Goal: Task Accomplishment & Management: Manage account settings

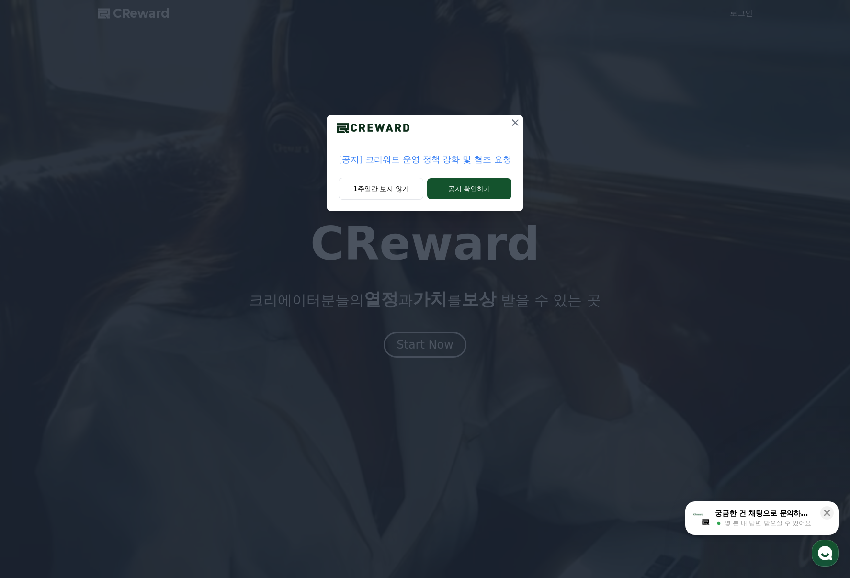
click at [513, 125] on icon at bounding box center [515, 122] width 7 height 7
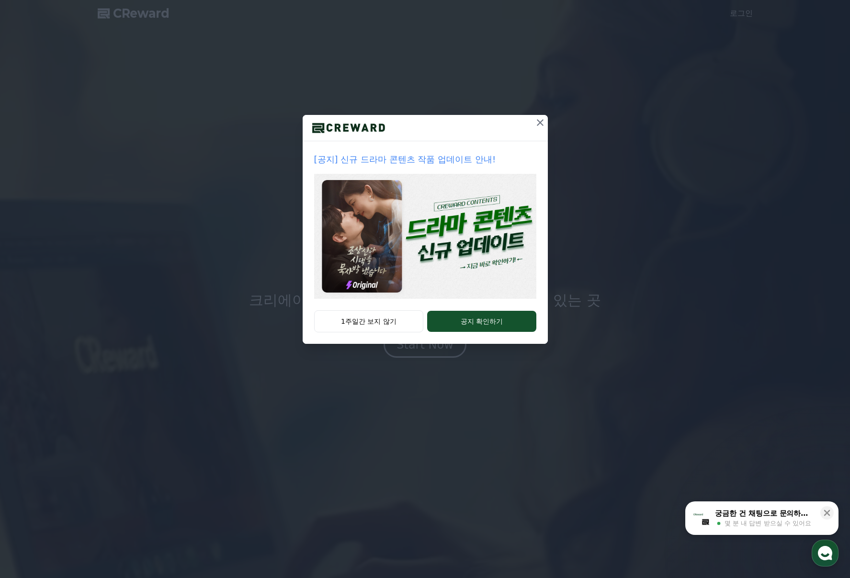
click at [540, 123] on icon at bounding box center [540, 122] width 7 height 7
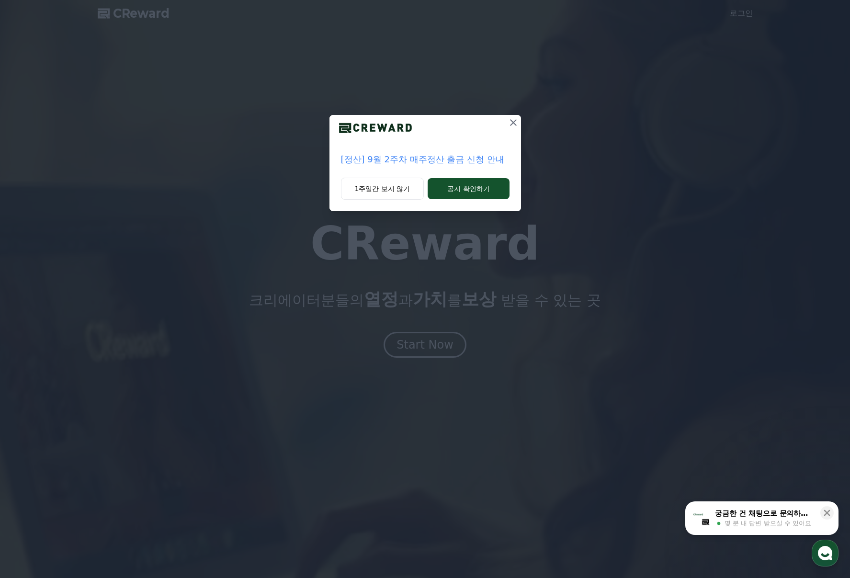
click at [509, 123] on icon at bounding box center [513, 122] width 11 height 11
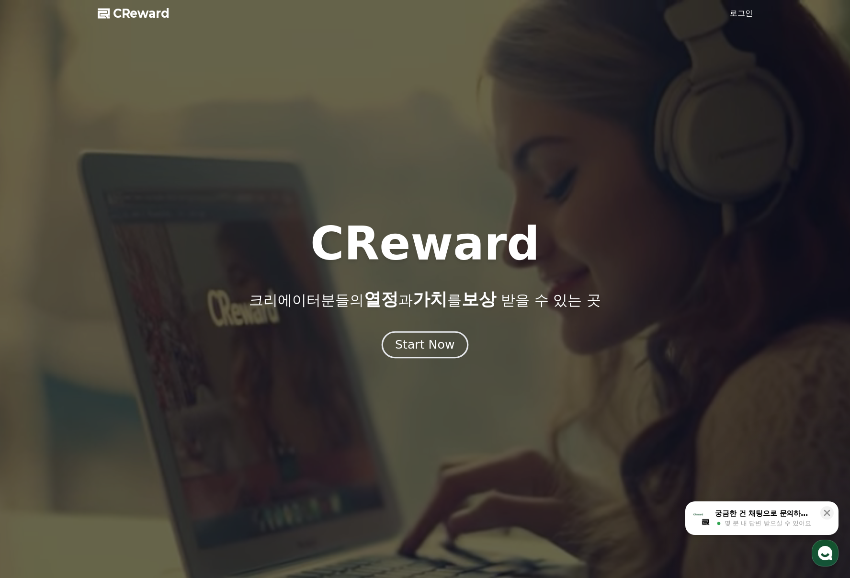
click at [421, 348] on div "Start Now" at bounding box center [424, 345] width 59 height 16
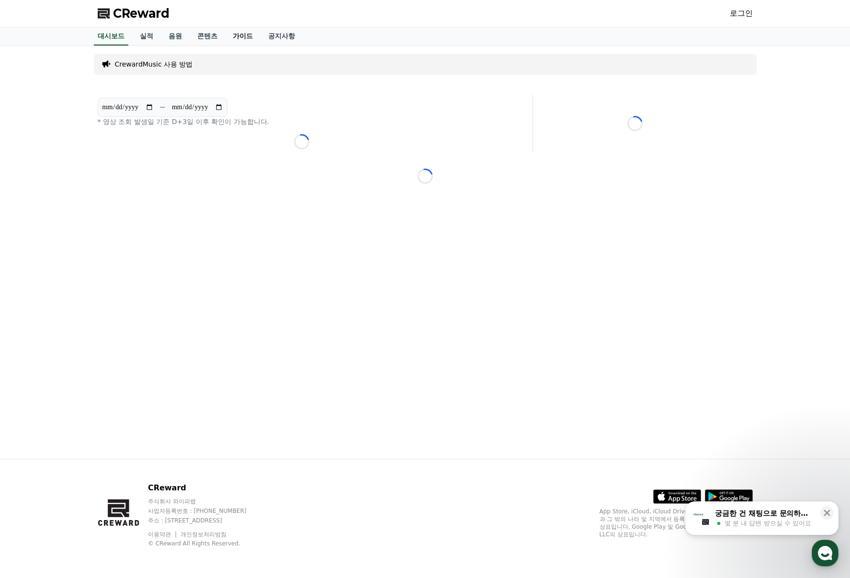
click at [246, 35] on link "가이드" at bounding box center [242, 36] width 35 height 18
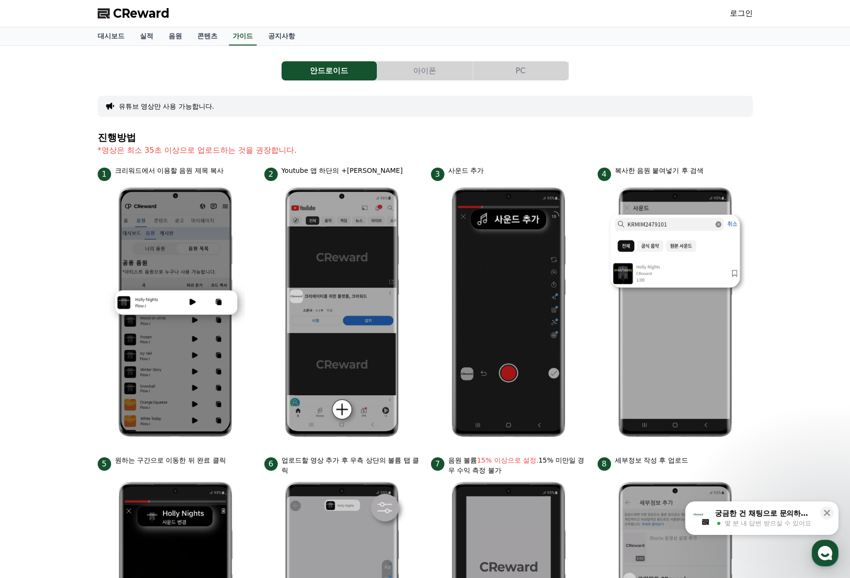
click at [75, 250] on div "안드로이드 아이폰 PC 유튜브 영상만 사용 가능합니다. 진행방법 *영상은 최소 35초 이상으로 업로드하는 것을 권장합니다. 1 크리워드에서 이…" at bounding box center [425, 396] width 850 height 701
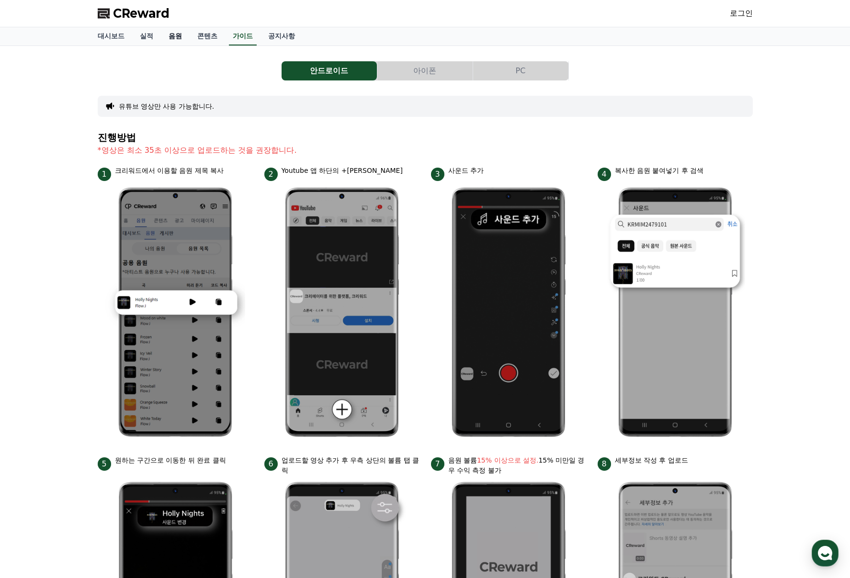
click at [174, 37] on link "음원" at bounding box center [175, 36] width 29 height 18
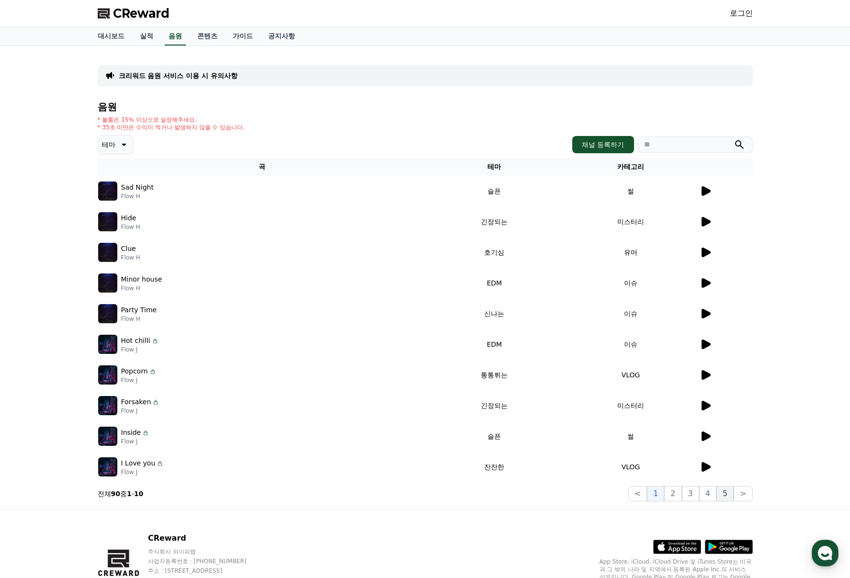
click at [726, 495] on button "5" at bounding box center [725, 493] width 17 height 15
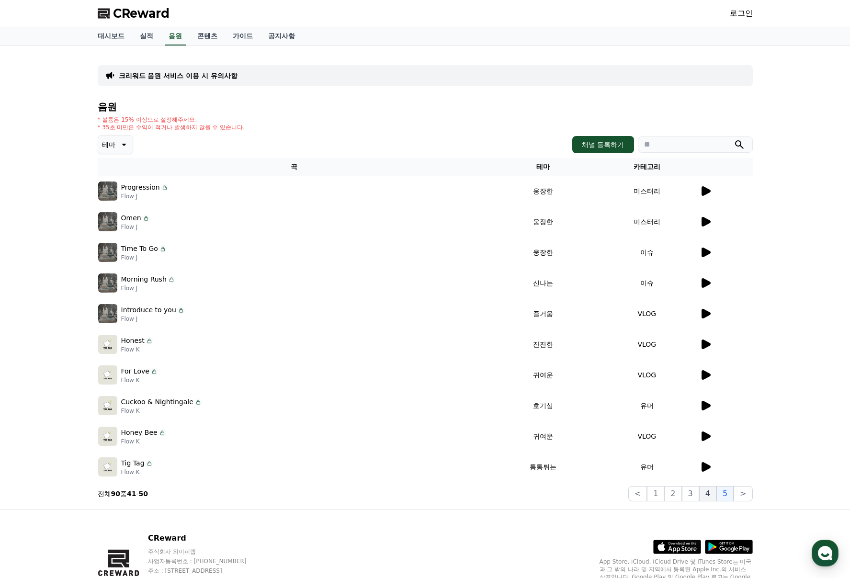
click at [712, 495] on button "4" at bounding box center [708, 493] width 17 height 15
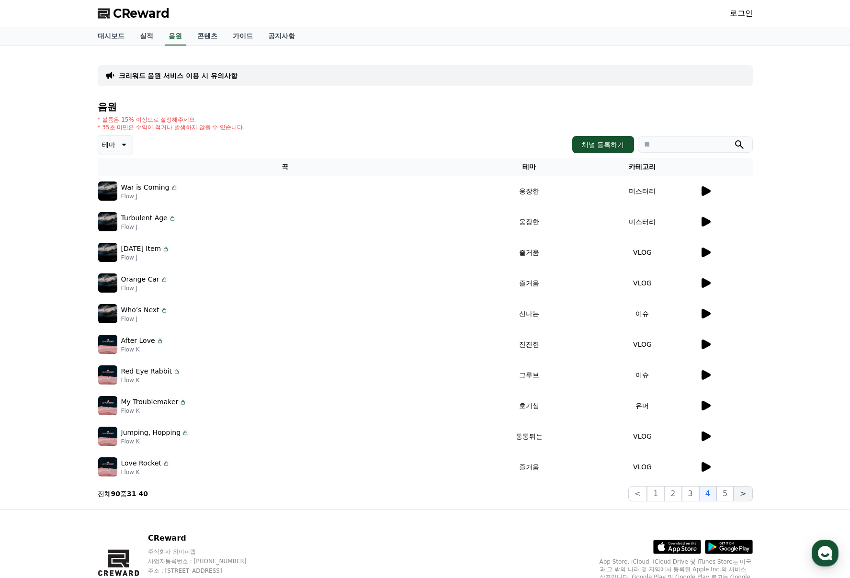
click at [741, 494] on button ">" at bounding box center [743, 493] width 19 height 15
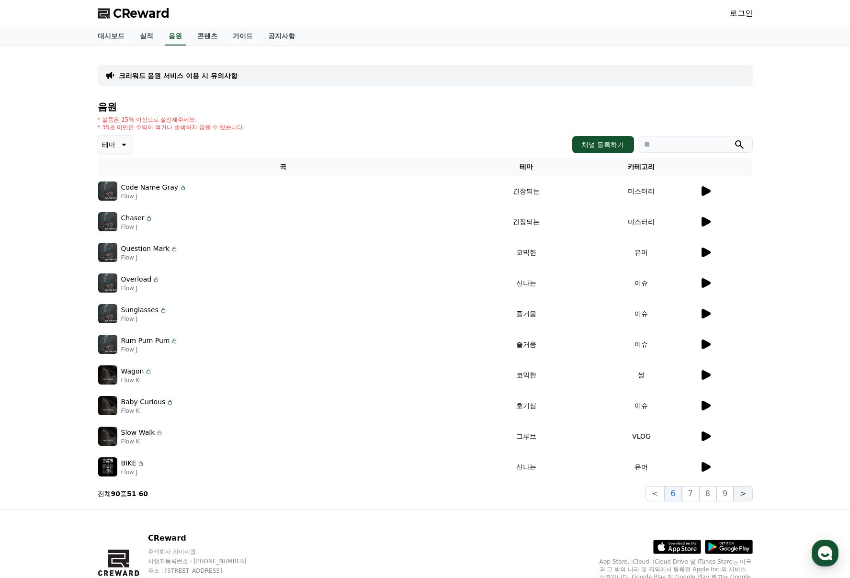
click at [741, 494] on button ">" at bounding box center [743, 493] width 19 height 15
click at [730, 495] on button "9" at bounding box center [725, 493] width 17 height 15
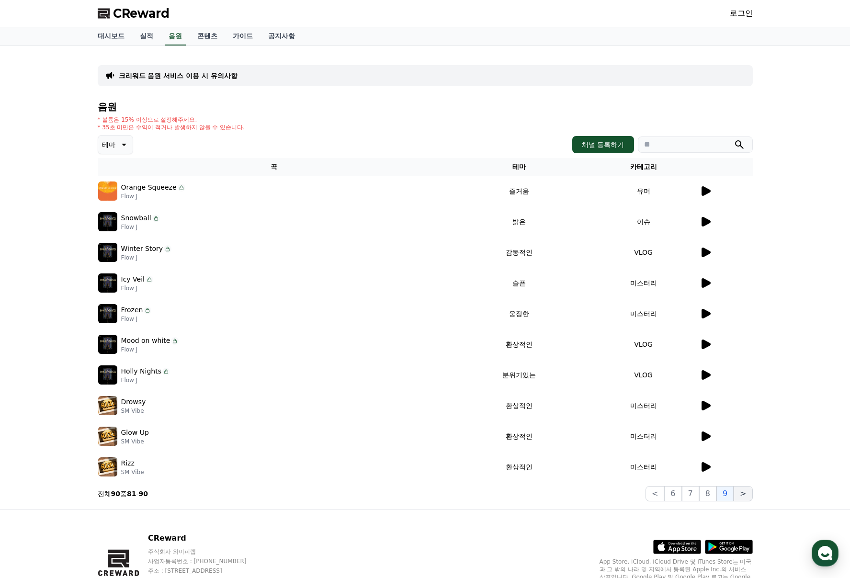
click at [745, 494] on button ">" at bounding box center [743, 493] width 19 height 15
click at [714, 495] on button "8" at bounding box center [708, 493] width 17 height 15
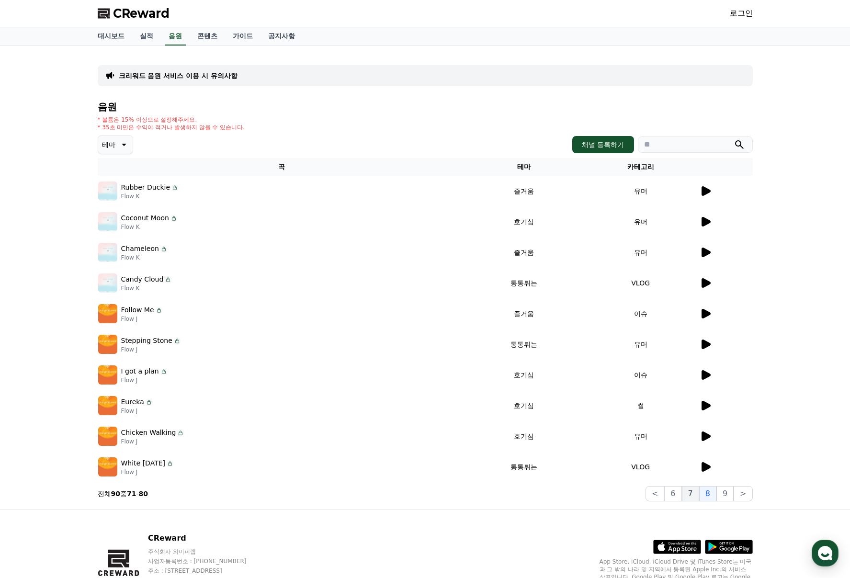
click at [687, 495] on button "7" at bounding box center [690, 493] width 17 height 15
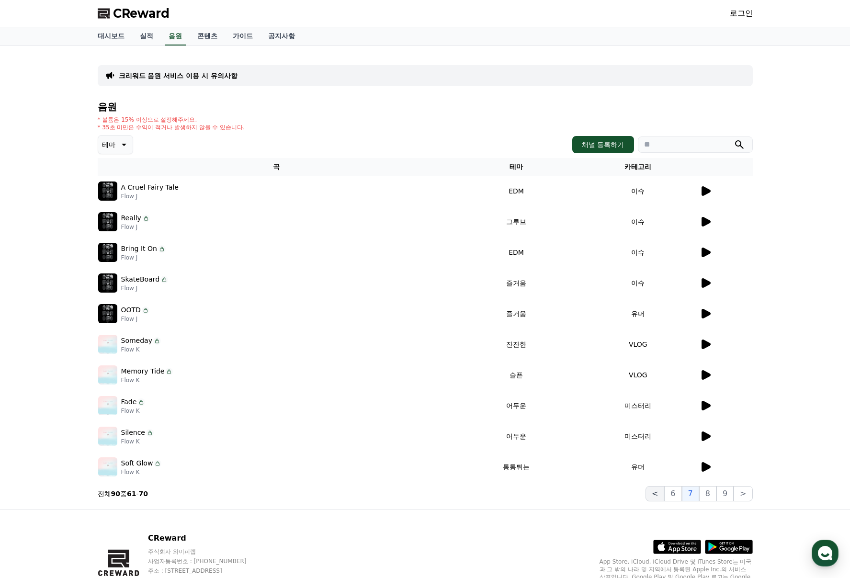
click at [660, 493] on button "<" at bounding box center [655, 493] width 19 height 15
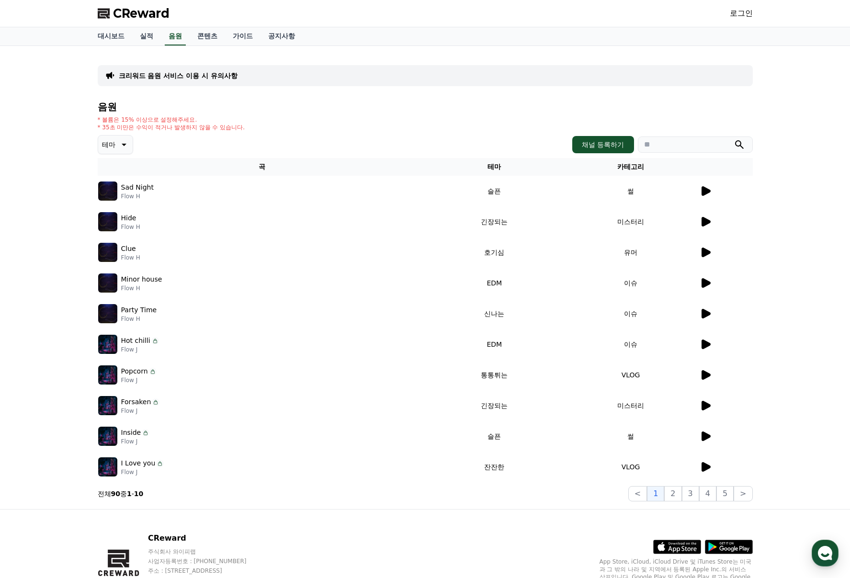
click at [180, 77] on p "크리워드 음원 서비스 이용 시 유의사항" at bounding box center [178, 76] width 119 height 10
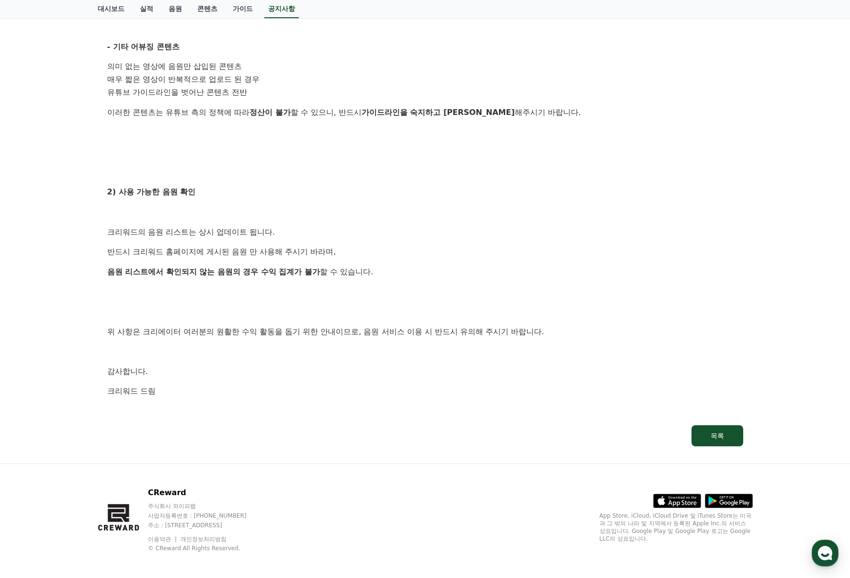
scroll to position [387, 0]
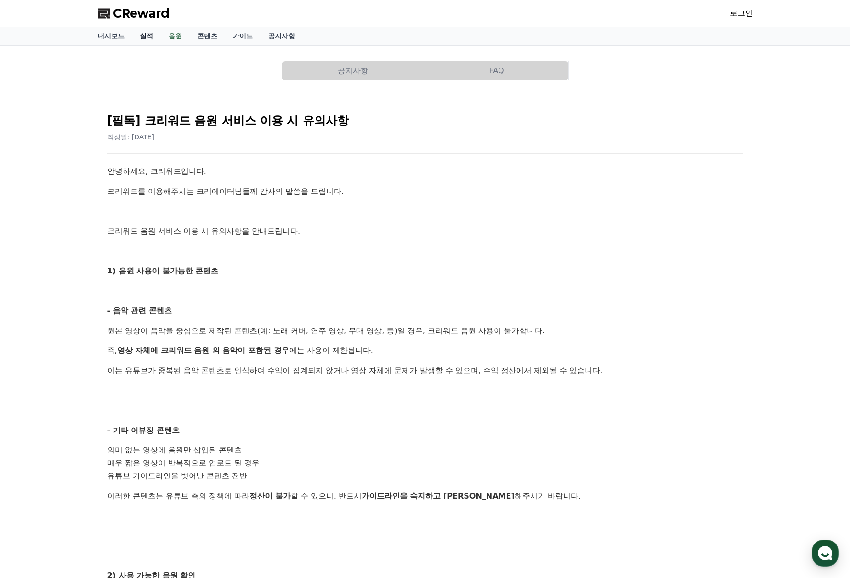
click at [148, 41] on link "실적" at bounding box center [146, 36] width 29 height 18
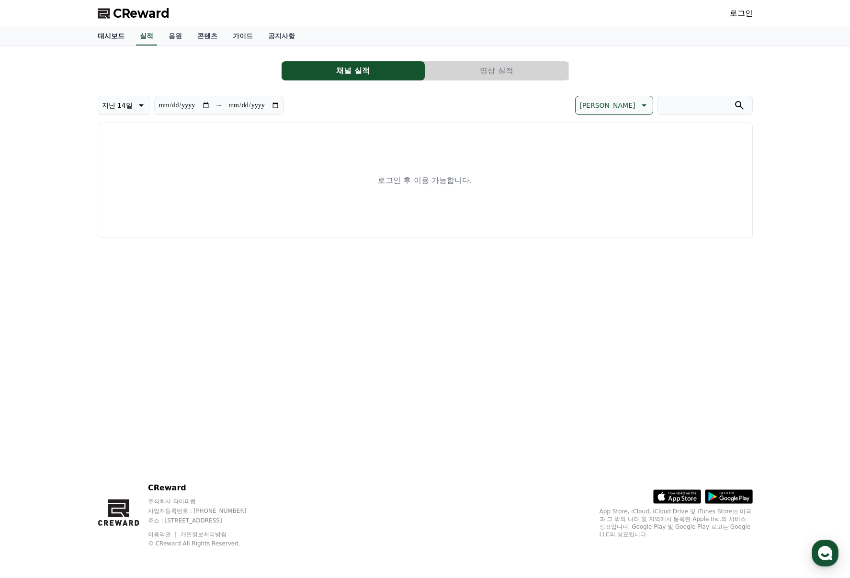
click at [115, 38] on link "대시보드" at bounding box center [111, 36] width 42 height 18
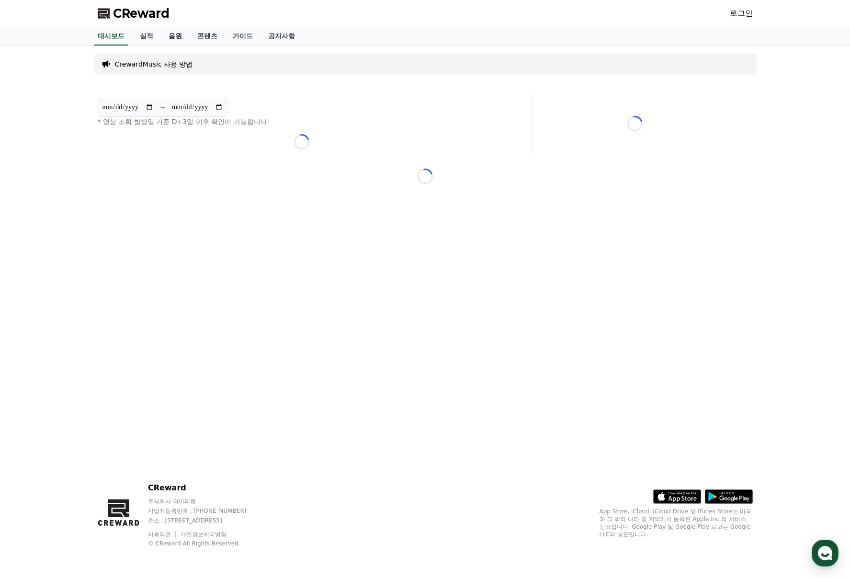
click at [170, 36] on link "음원" at bounding box center [175, 36] width 29 height 18
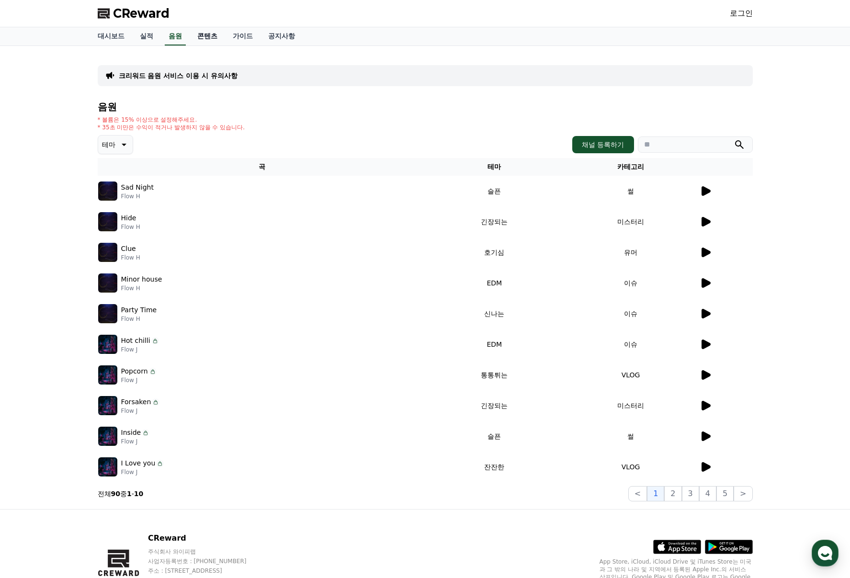
click at [212, 36] on link "콘텐츠" at bounding box center [207, 36] width 35 height 18
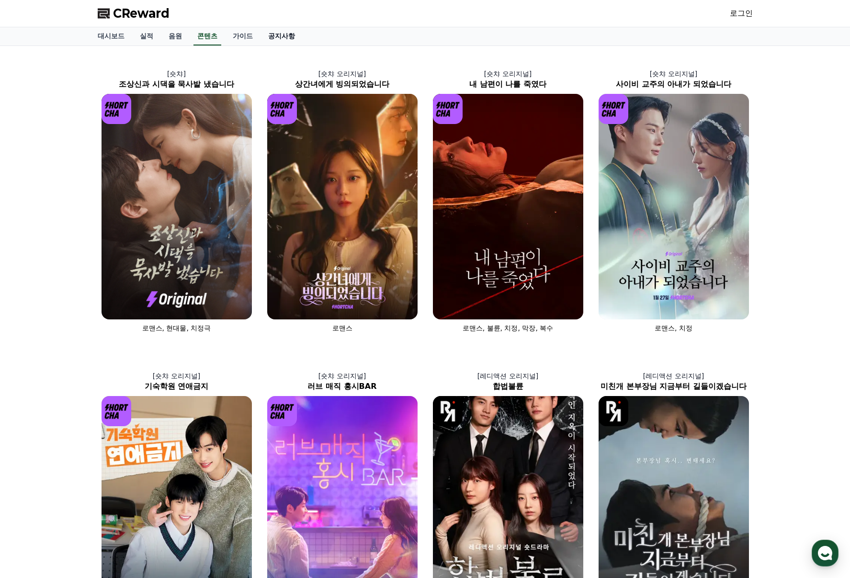
click at [267, 43] on link "공지사항" at bounding box center [282, 36] width 42 height 18
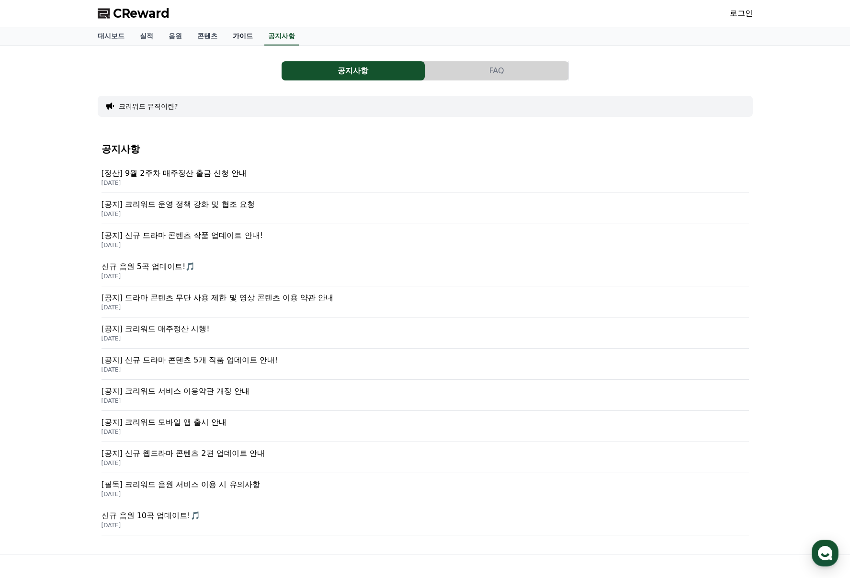
click at [226, 45] on link "가이드" at bounding box center [242, 36] width 35 height 18
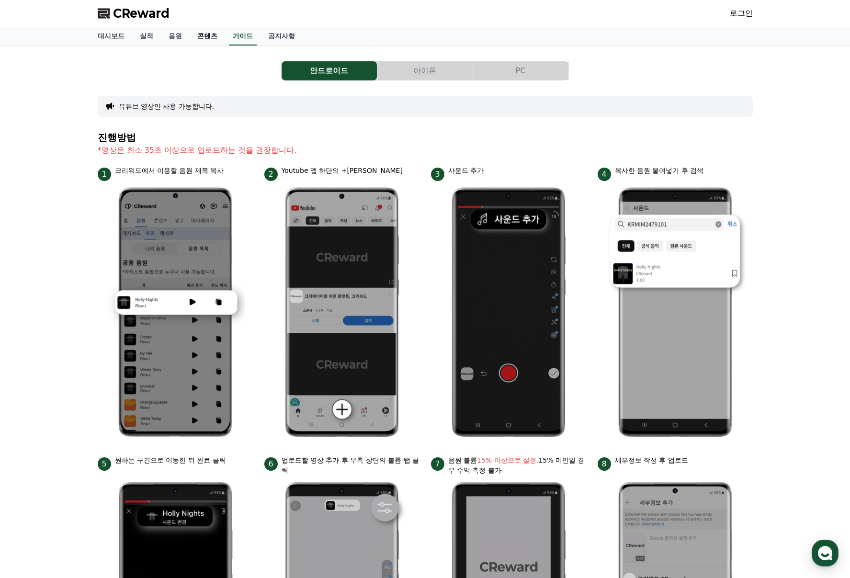
click at [213, 35] on link "콘텐츠" at bounding box center [207, 36] width 35 height 18
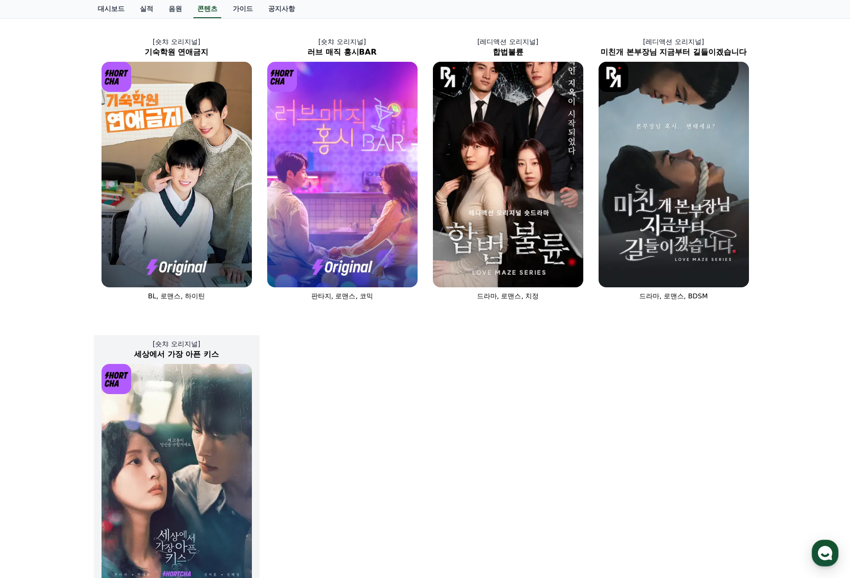
scroll to position [335, 0]
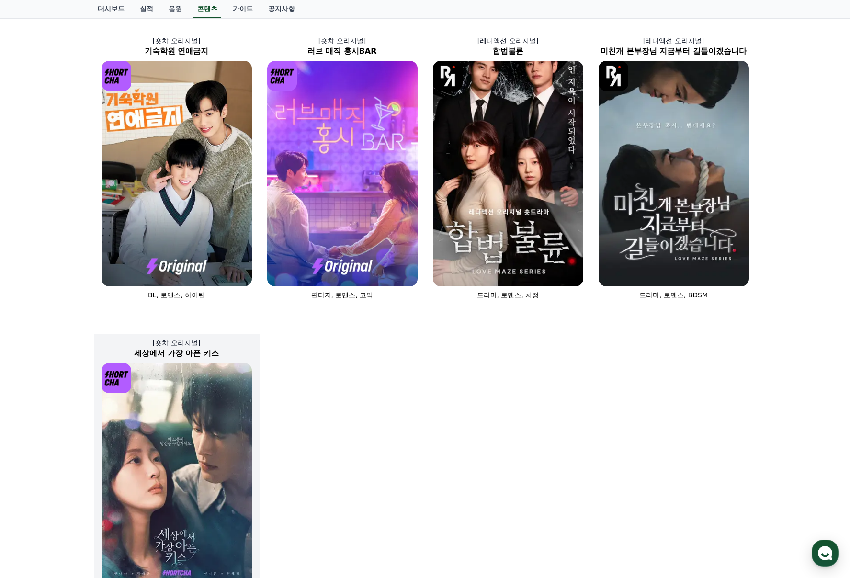
click at [203, 497] on img at bounding box center [177, 476] width 150 height 226
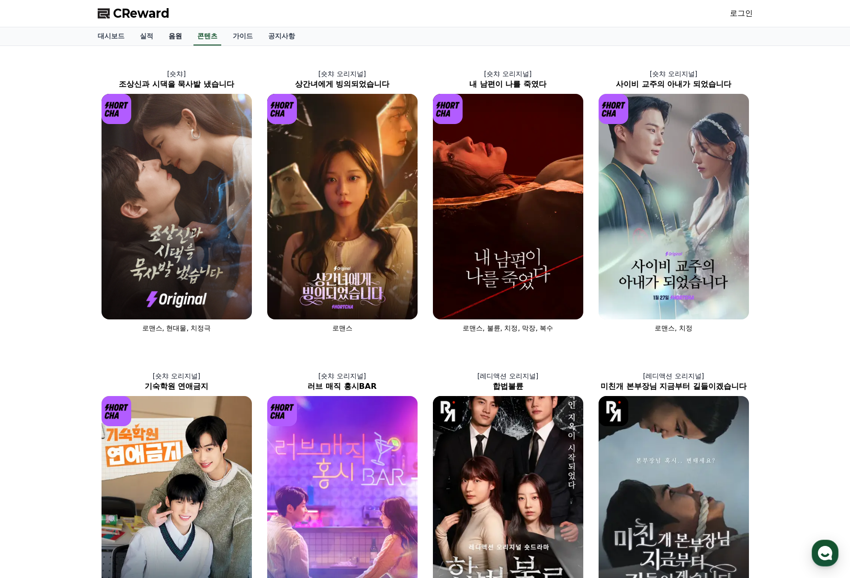
click at [181, 37] on link "음원" at bounding box center [175, 36] width 29 height 18
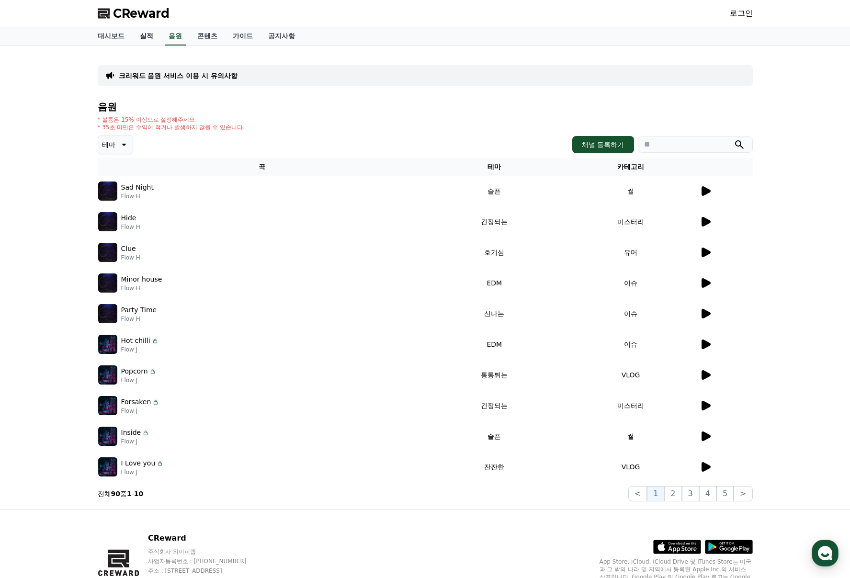
click at [151, 36] on link "실적" at bounding box center [146, 36] width 29 height 18
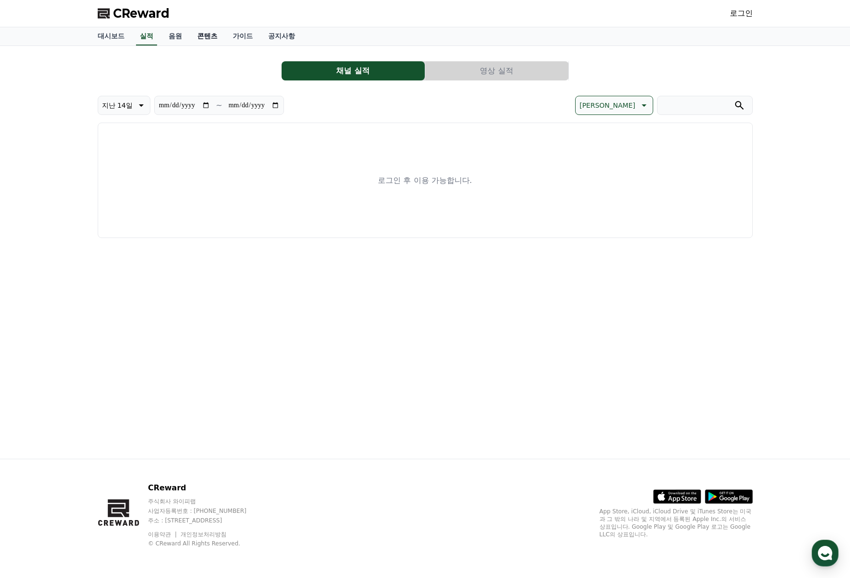
click at [191, 36] on link "콘텐츠" at bounding box center [207, 36] width 35 height 18
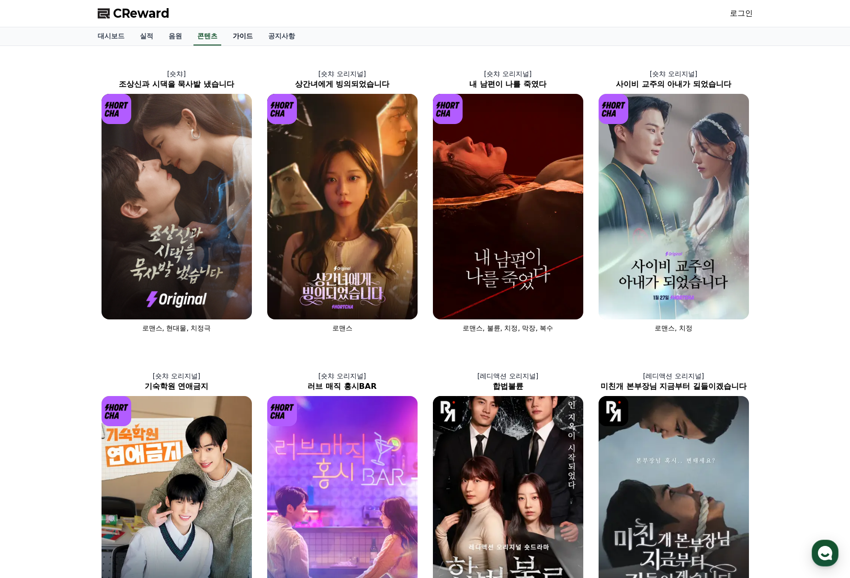
click at [246, 38] on link "가이드" at bounding box center [242, 36] width 35 height 18
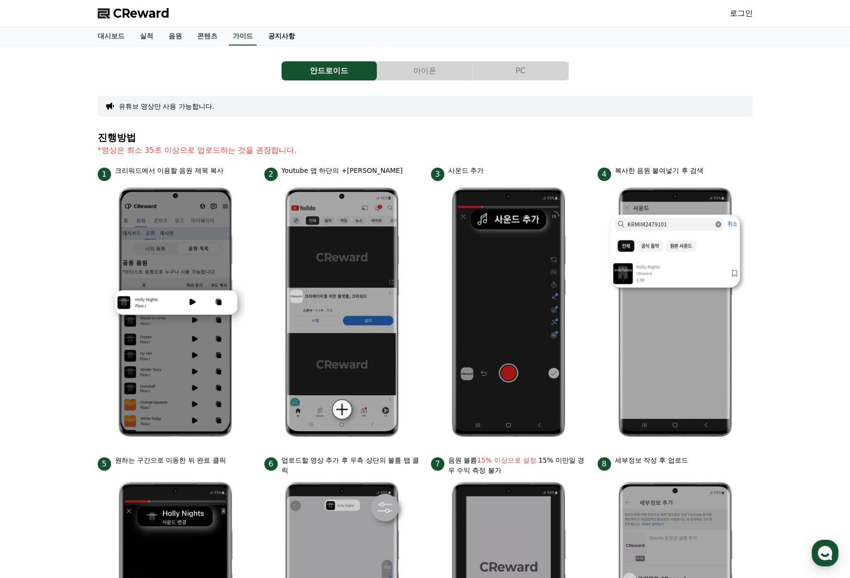
click at [280, 37] on link "공지사항" at bounding box center [282, 36] width 42 height 18
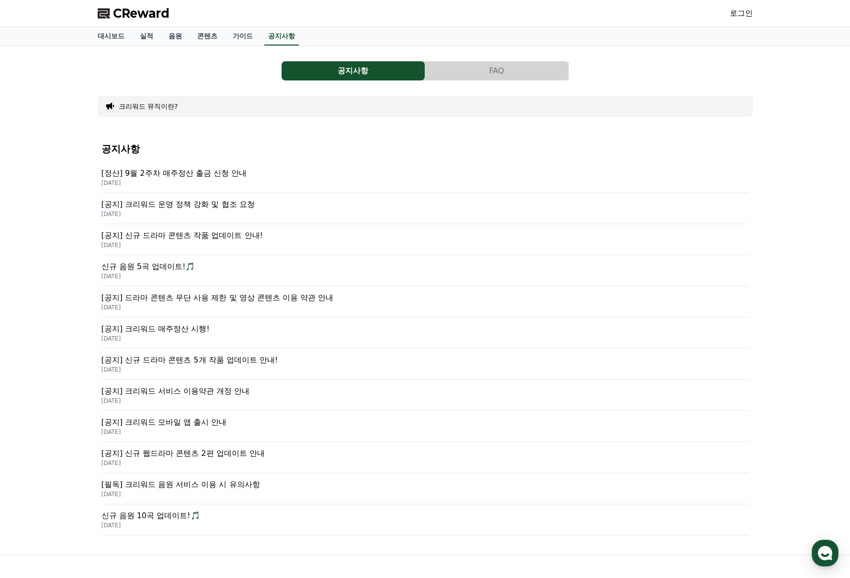
click at [149, 103] on button "크리워드 뮤직이란?" at bounding box center [148, 107] width 59 height 10
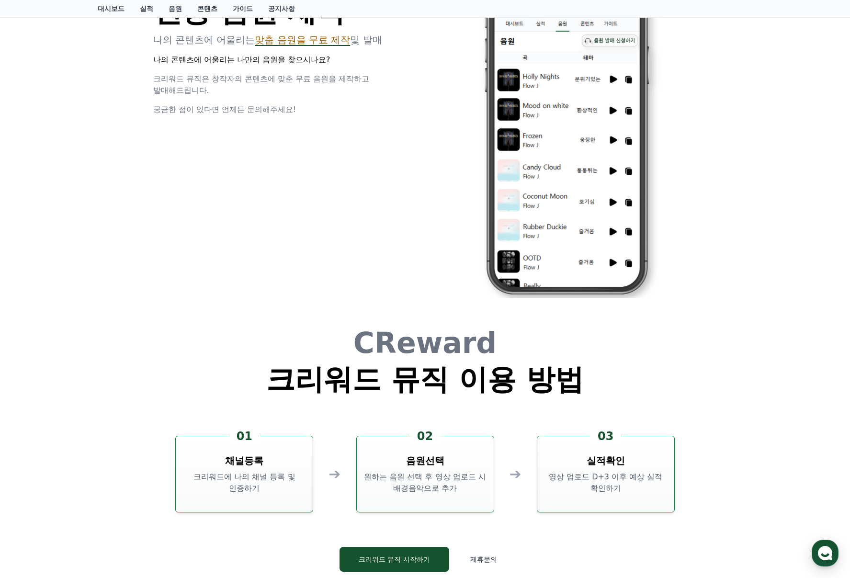
scroll to position [1967, 0]
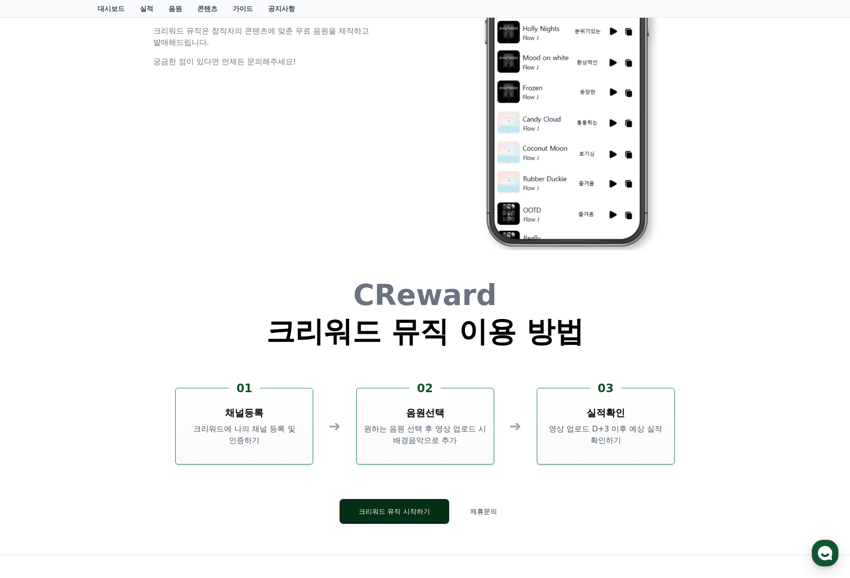
click at [372, 507] on button "크리워드 뮤직 시작하기" at bounding box center [395, 511] width 110 height 25
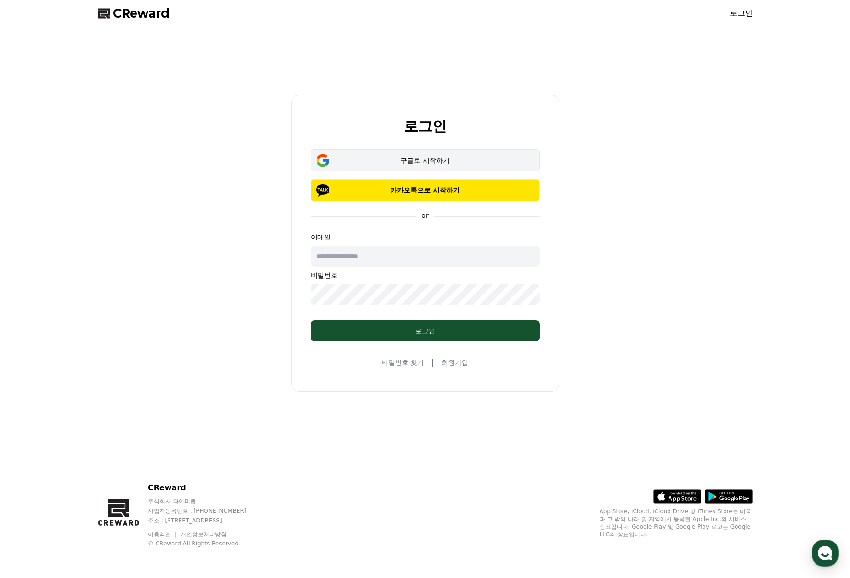
click at [444, 162] on div "구글로 시작하기" at bounding box center [425, 161] width 201 height 10
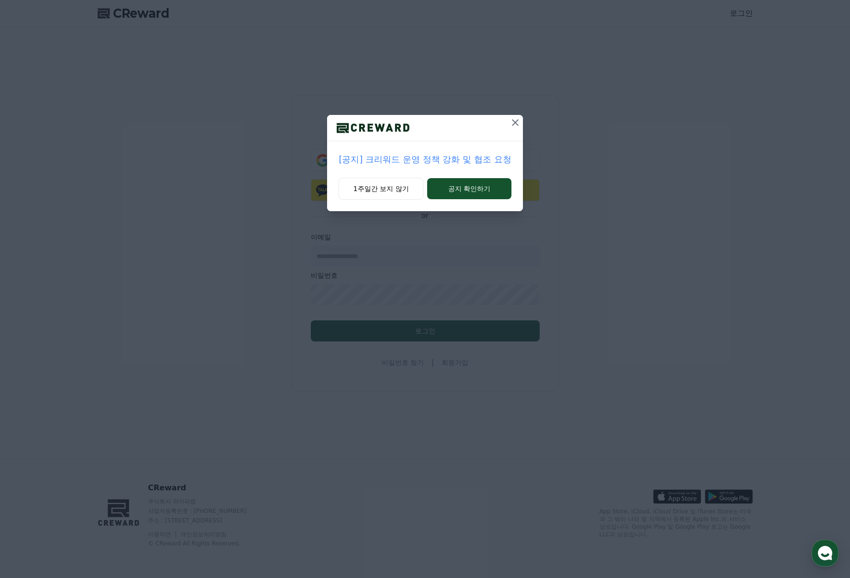
click at [516, 126] on icon at bounding box center [515, 122] width 11 height 11
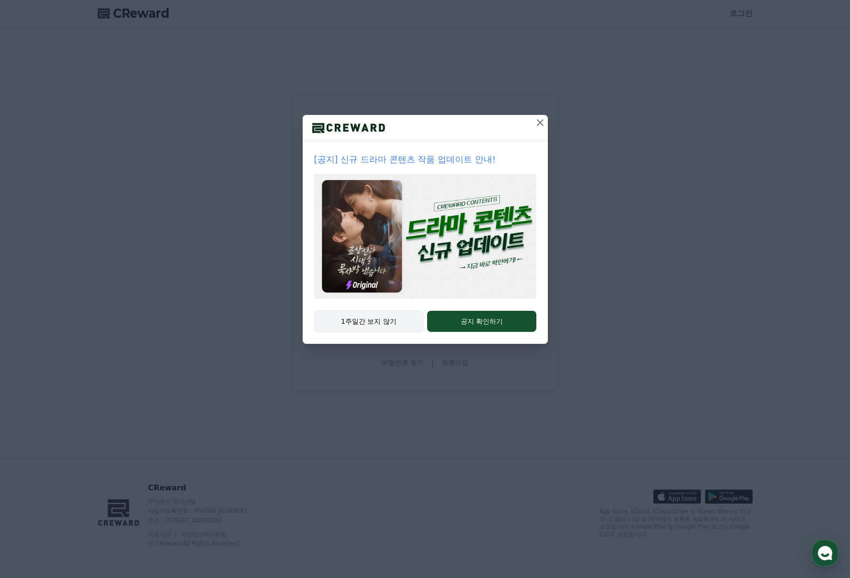
click at [391, 321] on button "1주일간 보지 않기" at bounding box center [369, 321] width 110 height 22
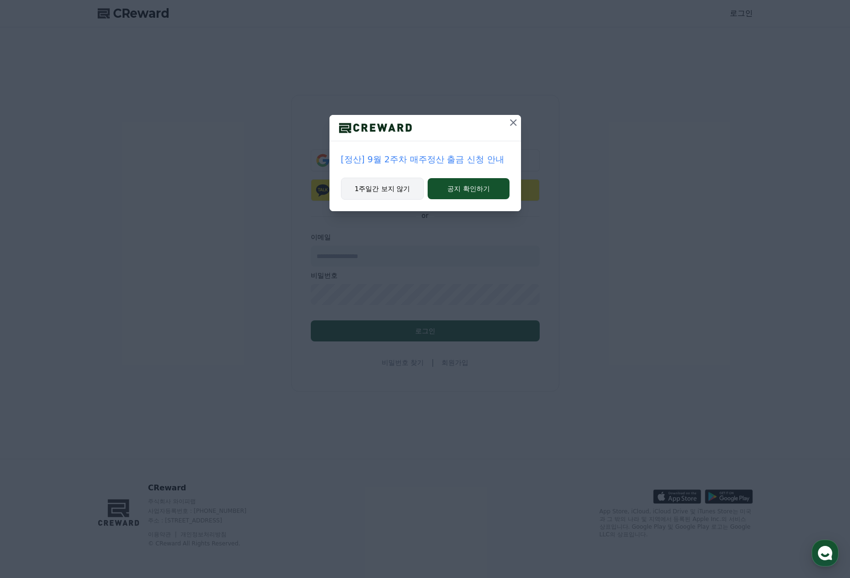
click at [395, 195] on button "1주일간 보지 않기" at bounding box center [382, 189] width 83 height 22
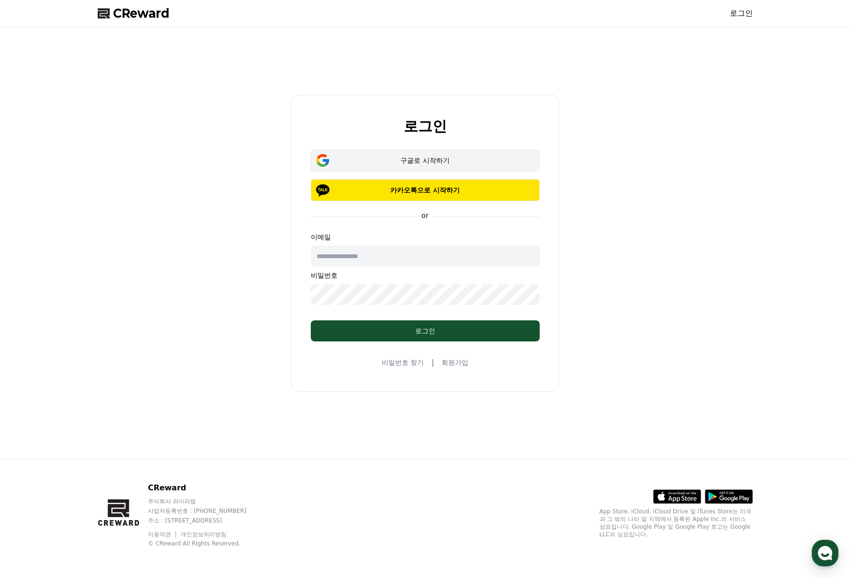
click at [408, 162] on div "구글로 시작하기" at bounding box center [425, 161] width 201 height 10
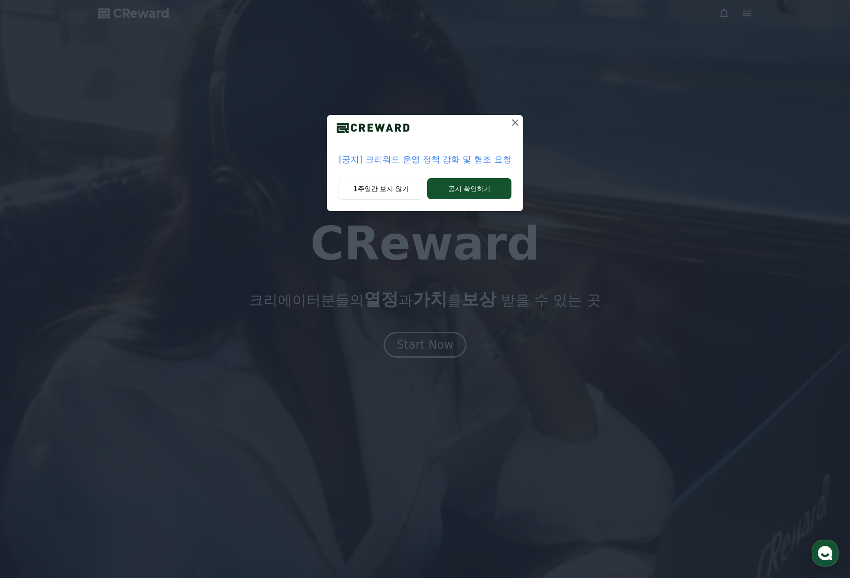
click at [283, 289] on div "[공지] 크리워드 운영 정책 강화 및 협조 요청 1주일간 보지 않기 공지 확인하기" at bounding box center [425, 289] width 850 height 578
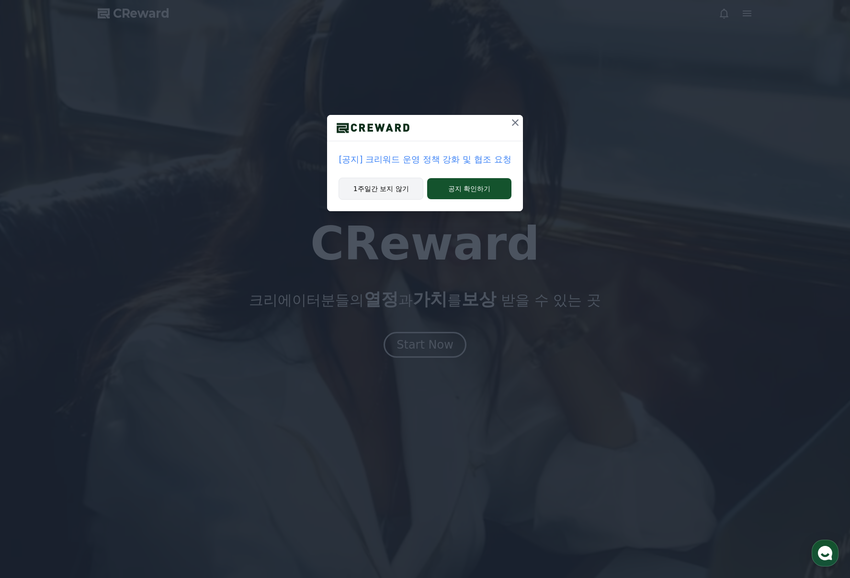
click at [400, 193] on button "1주일간 보지 않기" at bounding box center [381, 189] width 85 height 22
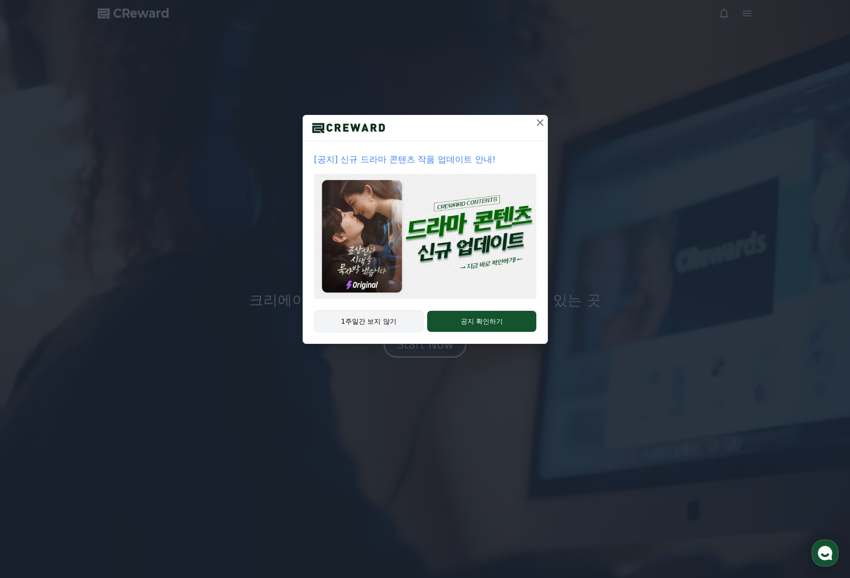
click at [370, 326] on button "1주일간 보지 않기" at bounding box center [369, 321] width 110 height 22
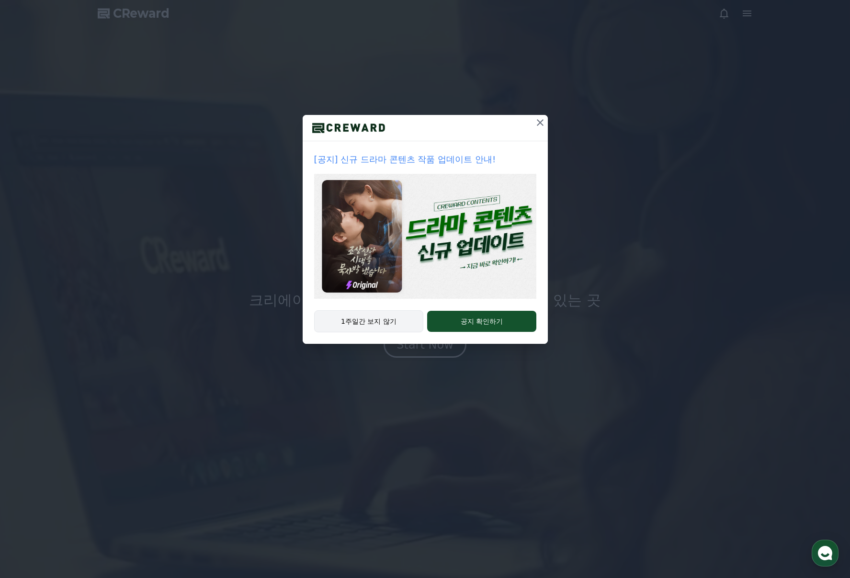
click at [367, 323] on button "1주일간 보지 않기" at bounding box center [369, 321] width 110 height 22
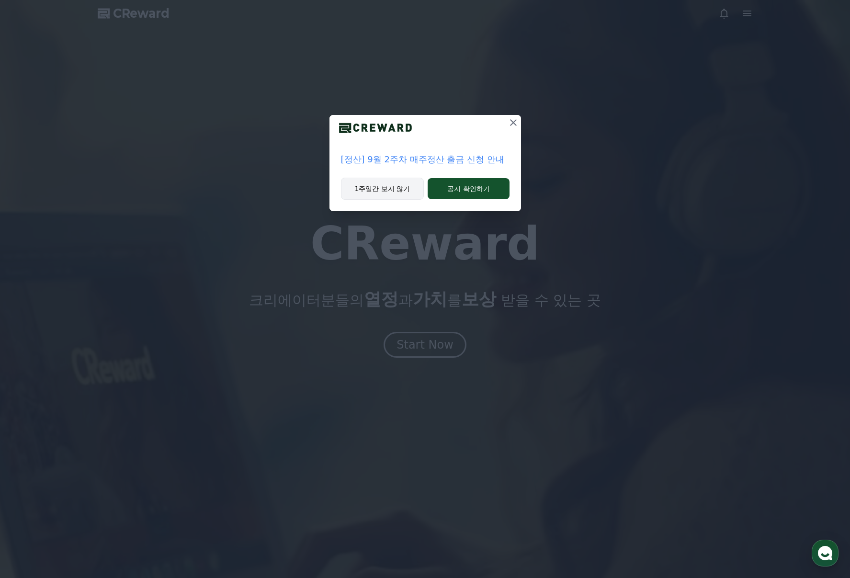
click at [367, 323] on div "[정산] 9월 2주차 매주정산 출금 신청 안내 1주일간 보지 않기 공지 확인하기" at bounding box center [425, 289] width 850 height 578
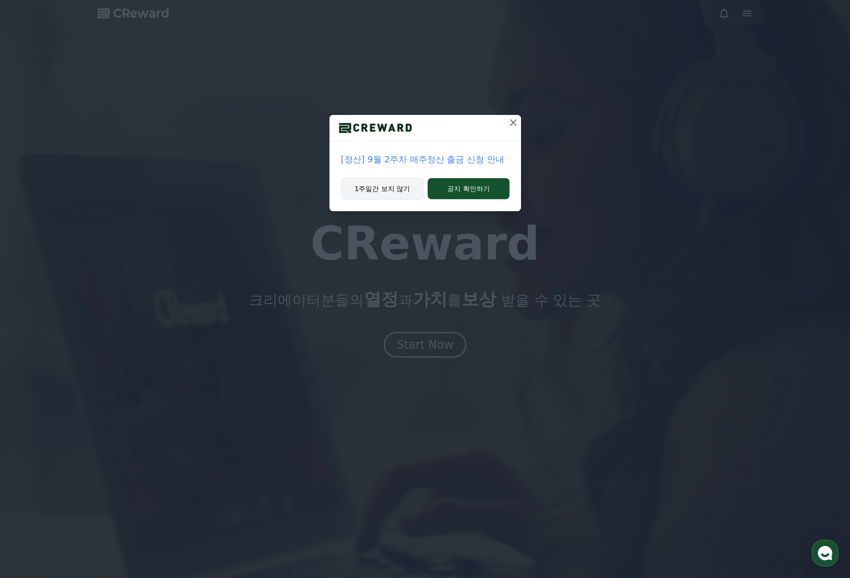
click at [401, 192] on button "1주일간 보지 않기" at bounding box center [382, 189] width 83 height 22
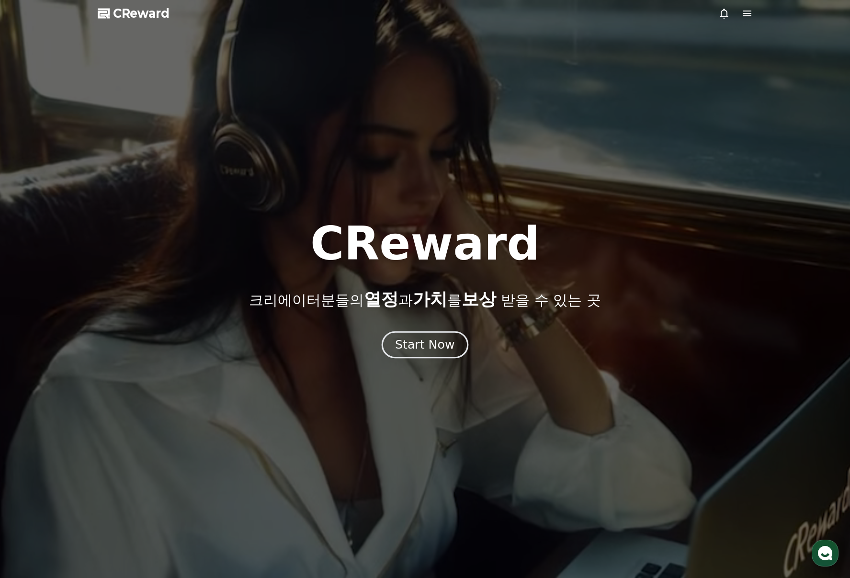
click at [441, 337] on div "Start Now" at bounding box center [424, 345] width 59 height 16
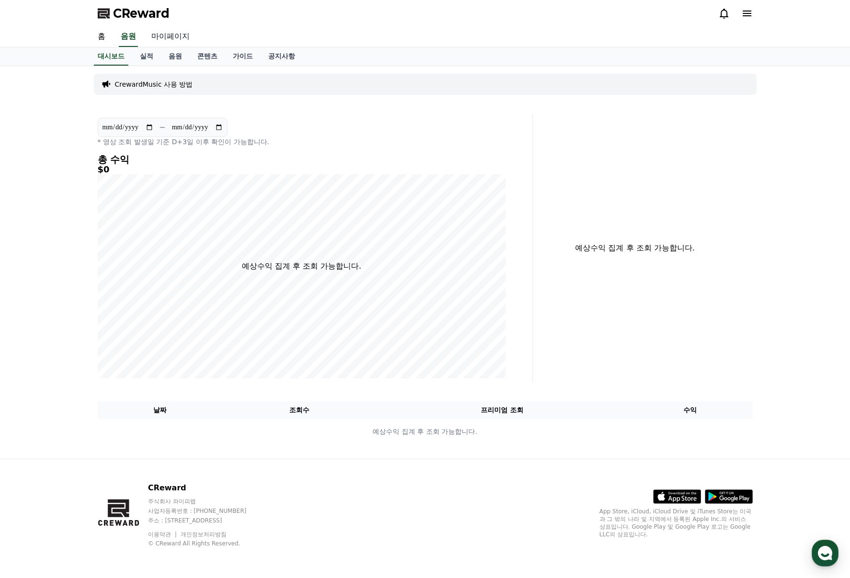
click at [181, 32] on link "마이페이지" at bounding box center [171, 37] width 54 height 20
select select "**********"
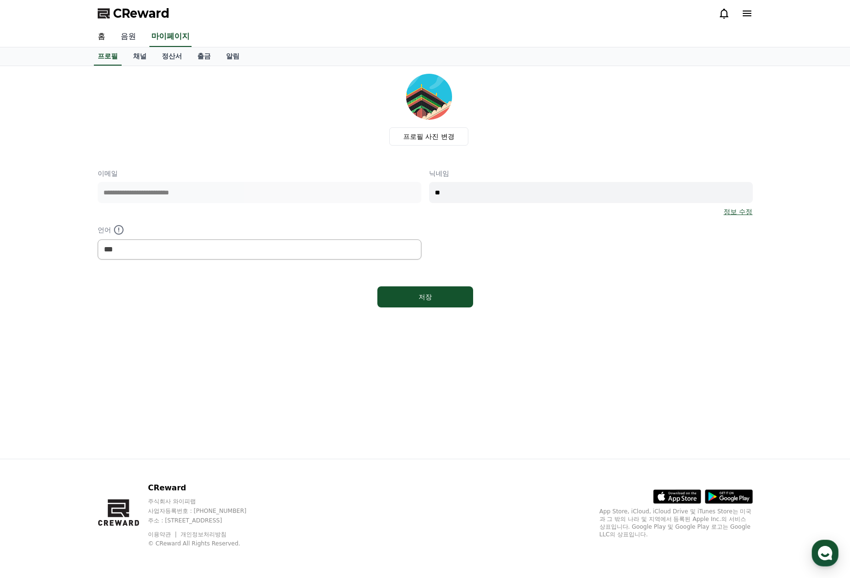
click at [133, 35] on link "음원" at bounding box center [128, 37] width 31 height 20
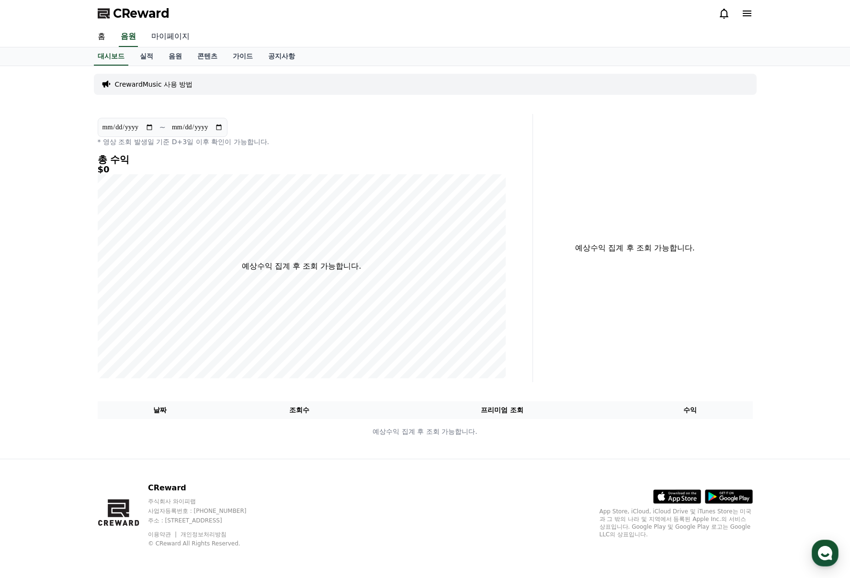
click at [163, 37] on link "마이페이지" at bounding box center [171, 37] width 54 height 20
select select "**********"
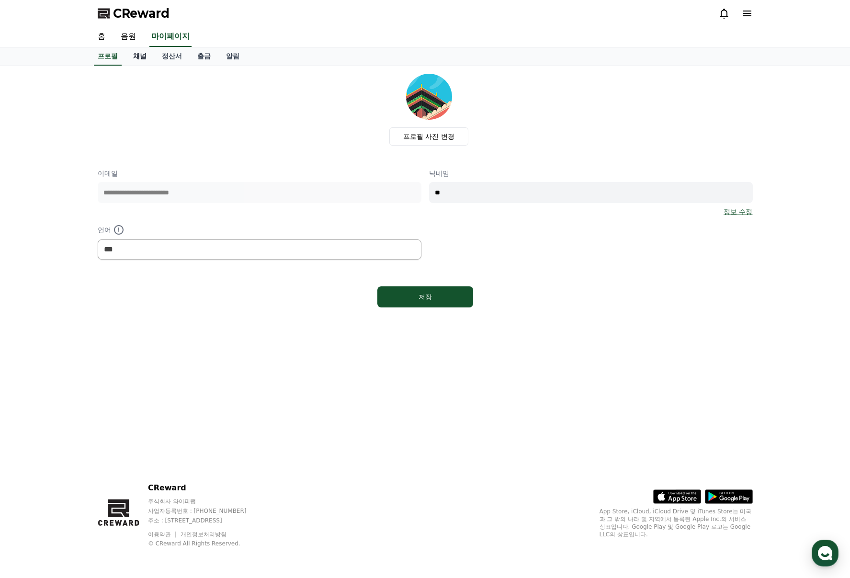
click at [140, 56] on link "채널" at bounding box center [140, 56] width 29 height 18
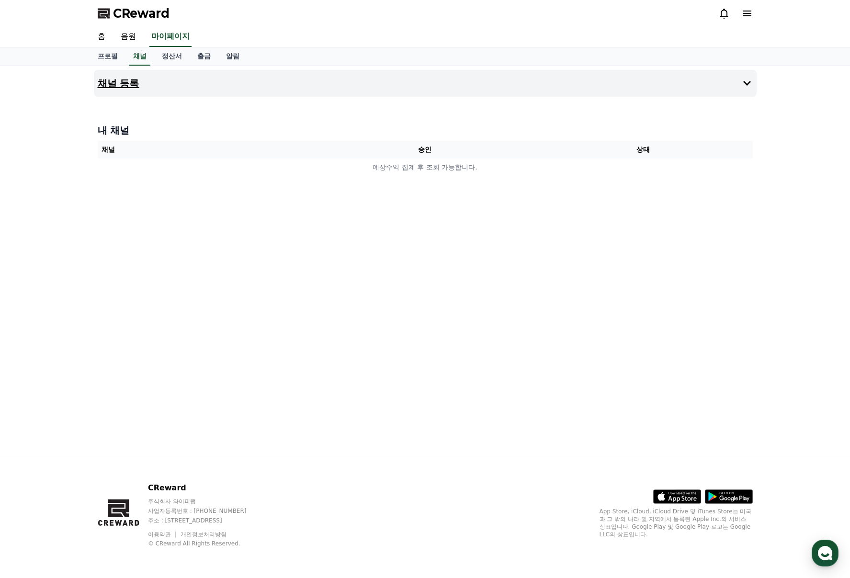
click at [257, 86] on button "채널 등록" at bounding box center [425, 83] width 663 height 27
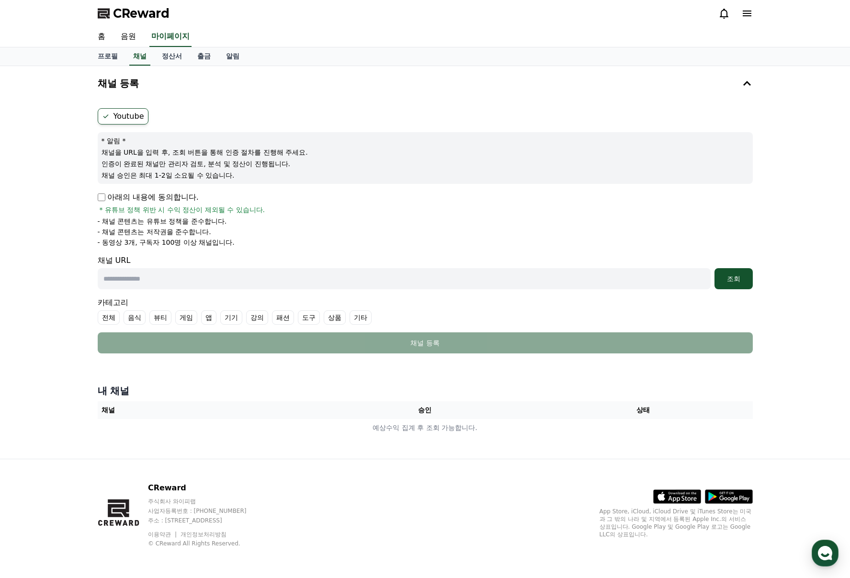
click at [132, 121] on label "Youtube" at bounding box center [123, 116] width 51 height 16
click at [738, 89] on button "채널 등록" at bounding box center [425, 83] width 663 height 27
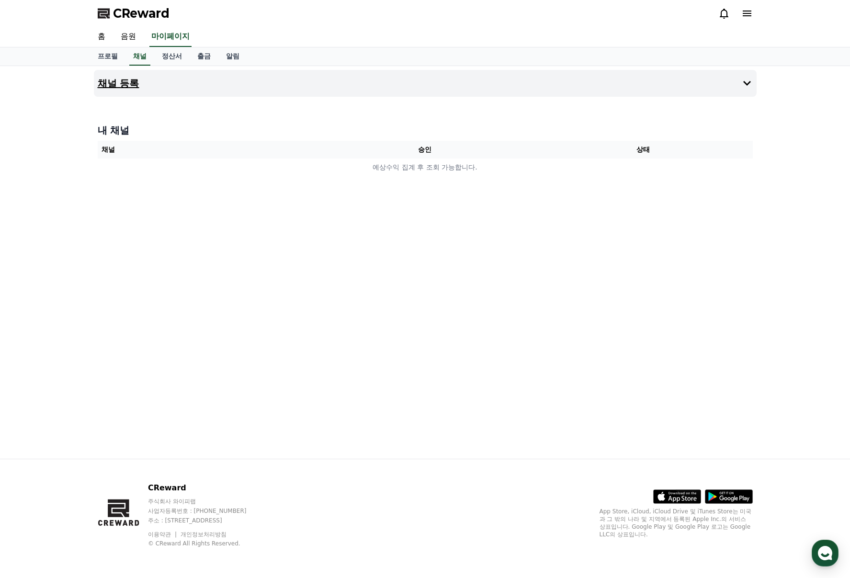
click at [738, 89] on button "채널 등록" at bounding box center [425, 83] width 663 height 27
